Goal: Task Accomplishment & Management: Use online tool/utility

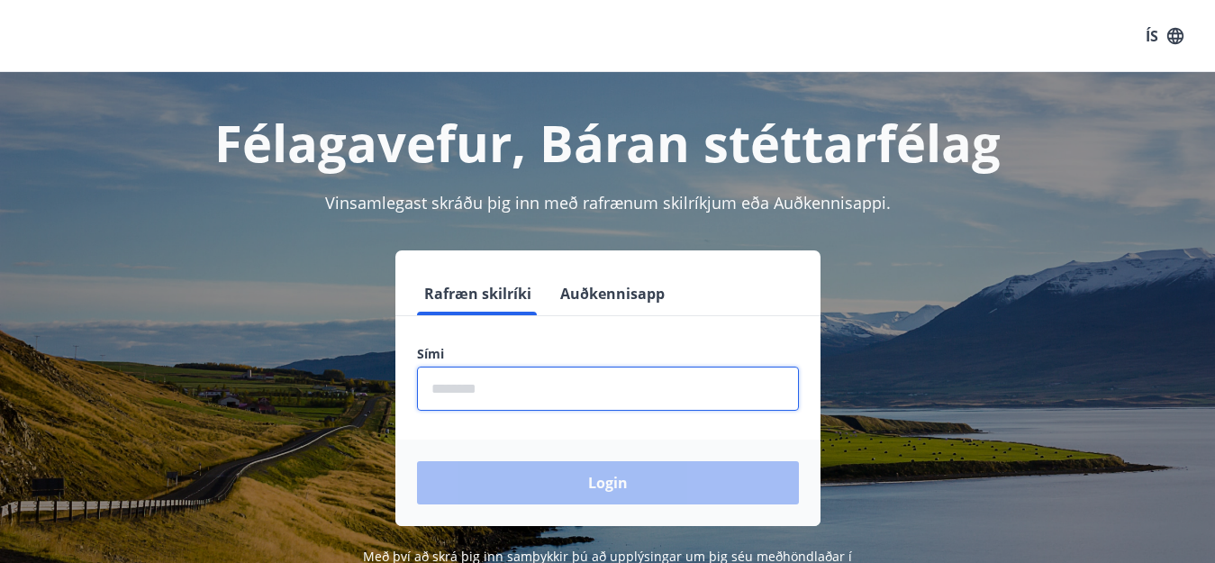
click at [594, 373] on input "phone" at bounding box center [608, 388] width 382 height 44
type input "********"
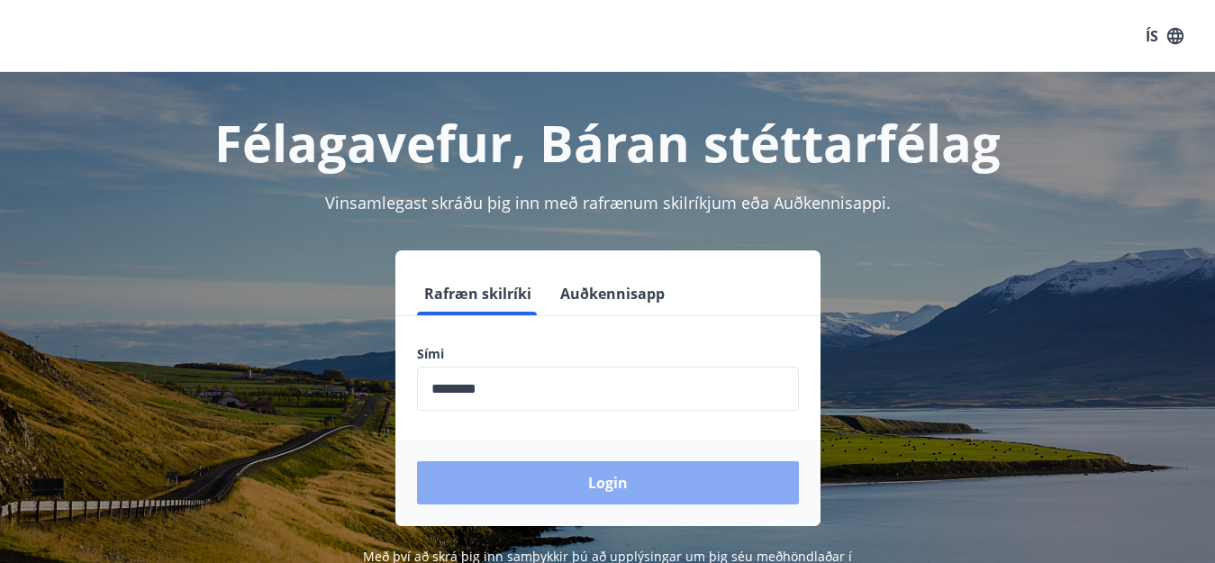
click at [734, 487] on button "Login" at bounding box center [608, 482] width 382 height 43
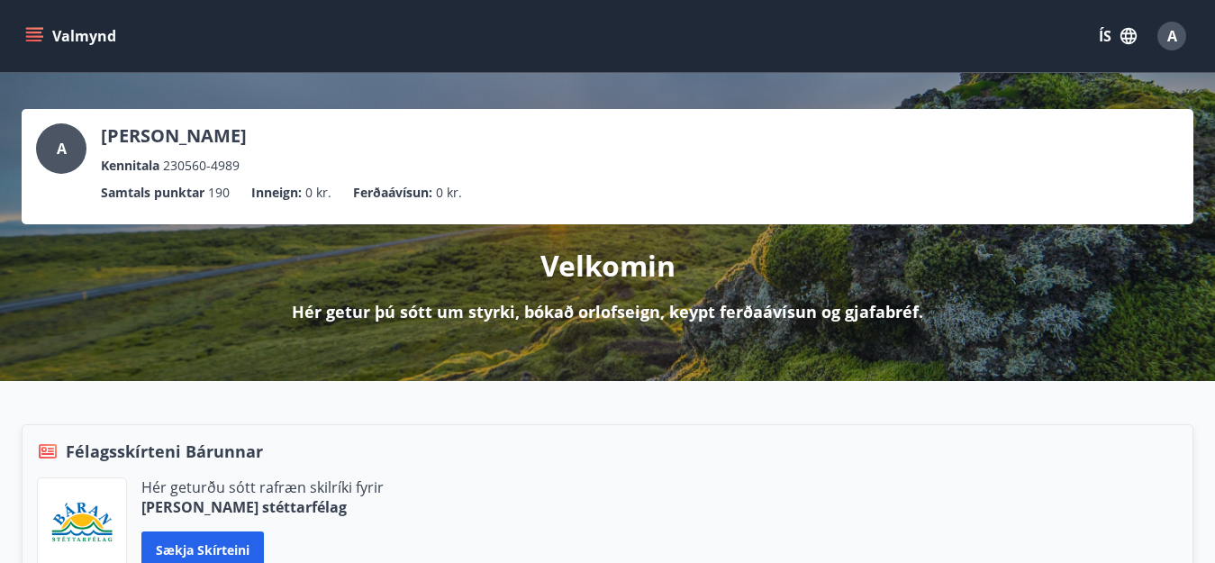
click at [52, 32] on button "Valmynd" at bounding box center [73, 36] width 102 height 32
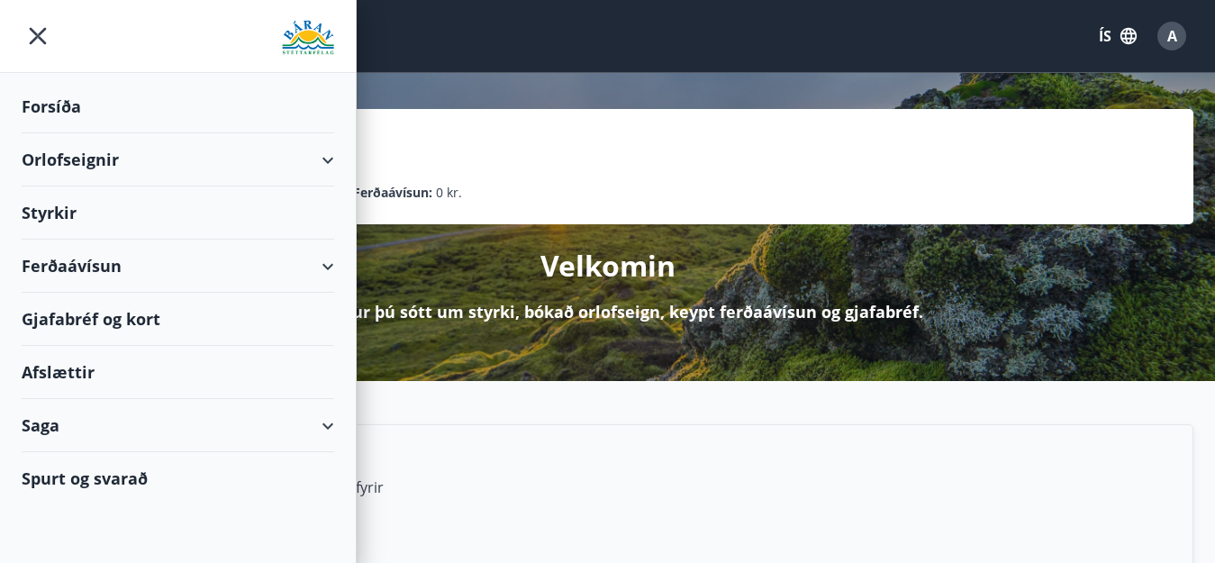
click at [122, 317] on div "Gjafabréf og kort" at bounding box center [178, 319] width 312 height 53
click at [109, 256] on div "Ferðaávísun" at bounding box center [178, 266] width 312 height 53
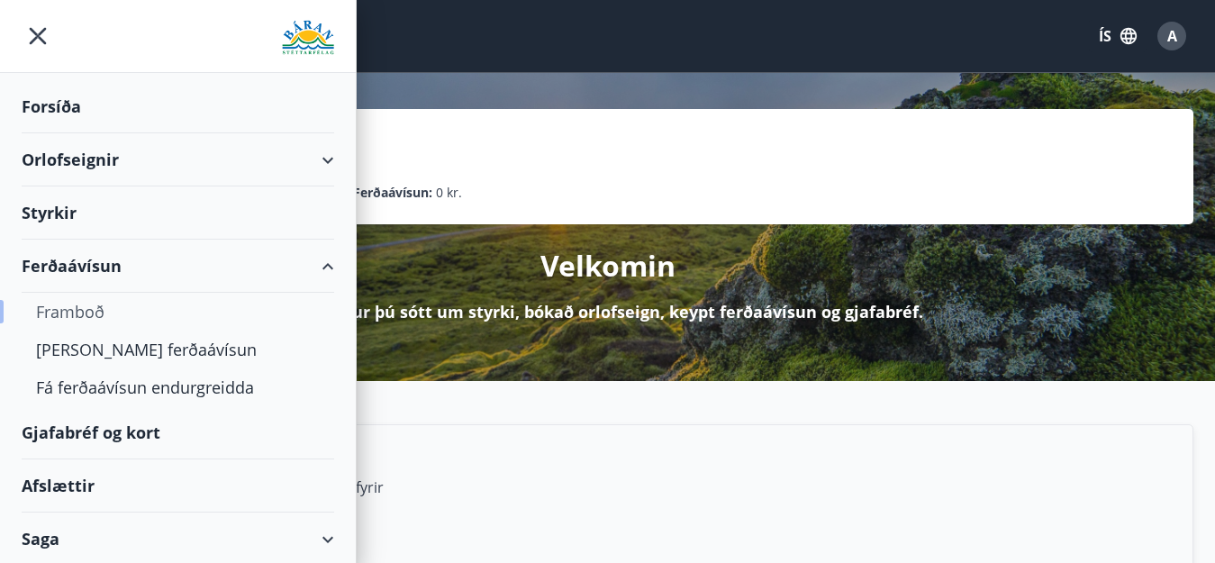
click at [77, 317] on div "Framboð" at bounding box center [178, 312] width 284 height 38
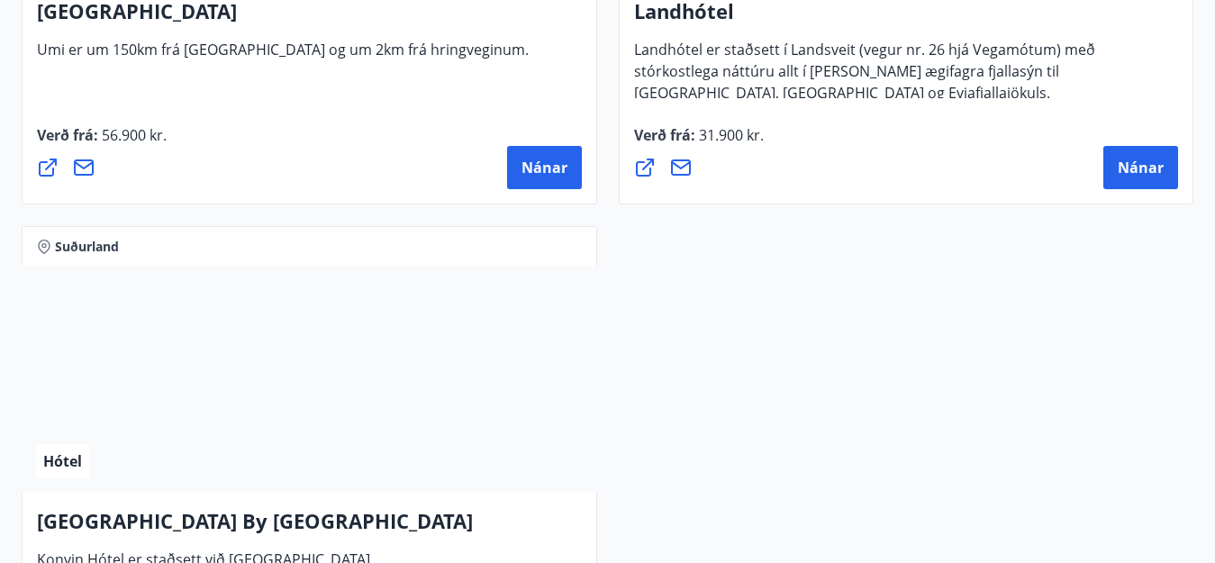
scroll to position [7473, 0]
